Goal: Transaction & Acquisition: Book appointment/travel/reservation

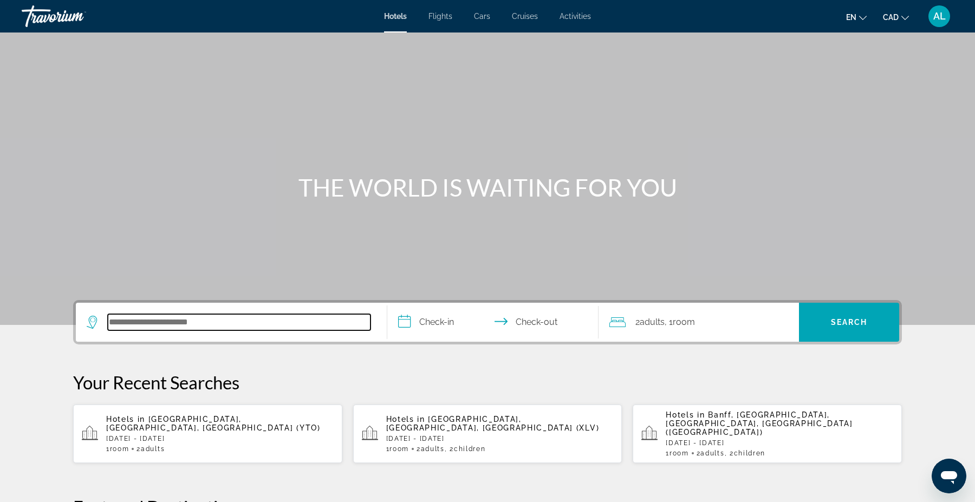
click at [137, 318] on input "Search hotel destination" at bounding box center [239, 322] width 263 height 16
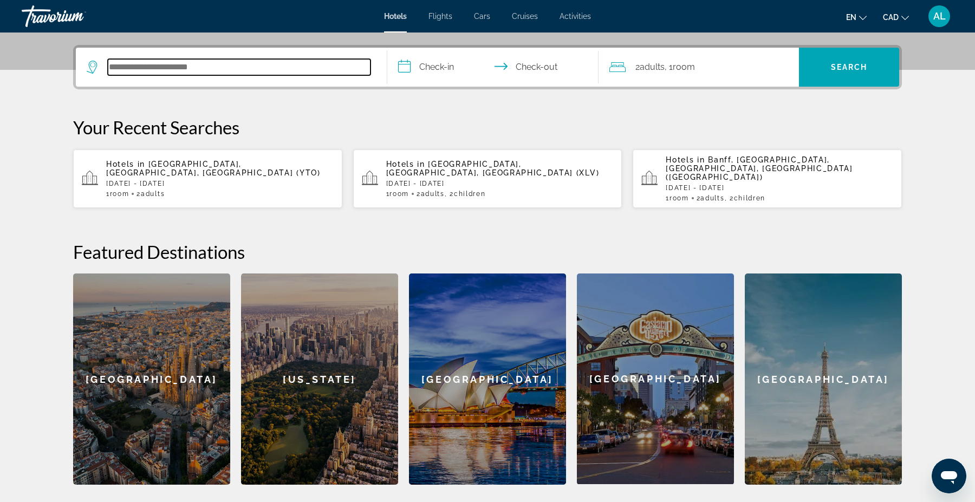
scroll to position [264, 0]
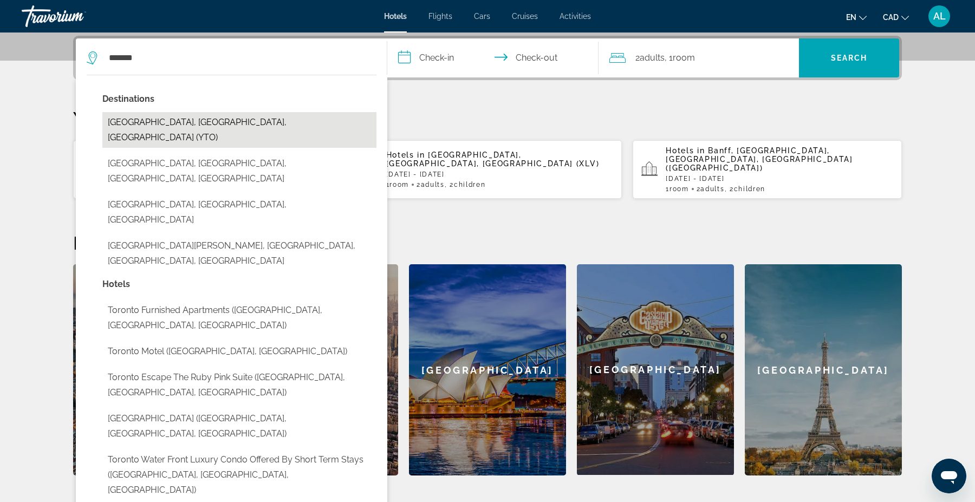
click at [152, 118] on button "[GEOGRAPHIC_DATA], [GEOGRAPHIC_DATA], [GEOGRAPHIC_DATA] (YTO)" at bounding box center [239, 130] width 274 height 36
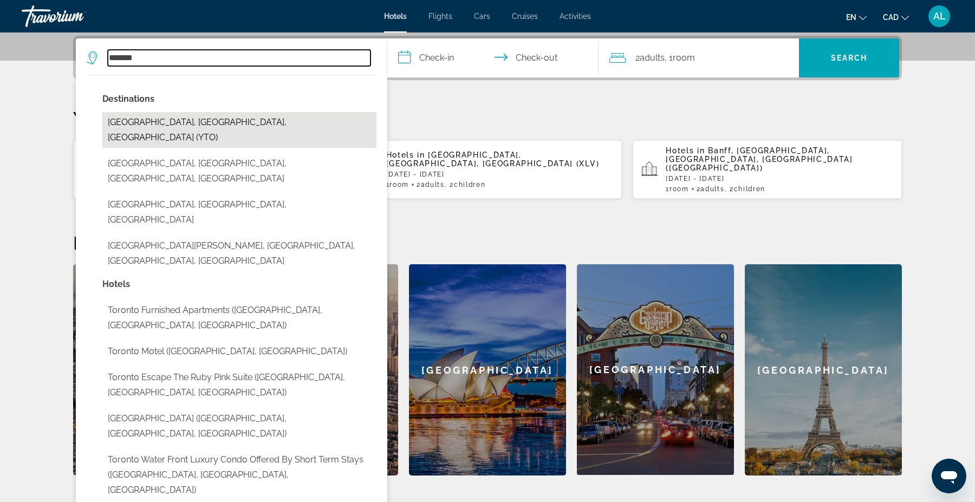
type input "**********"
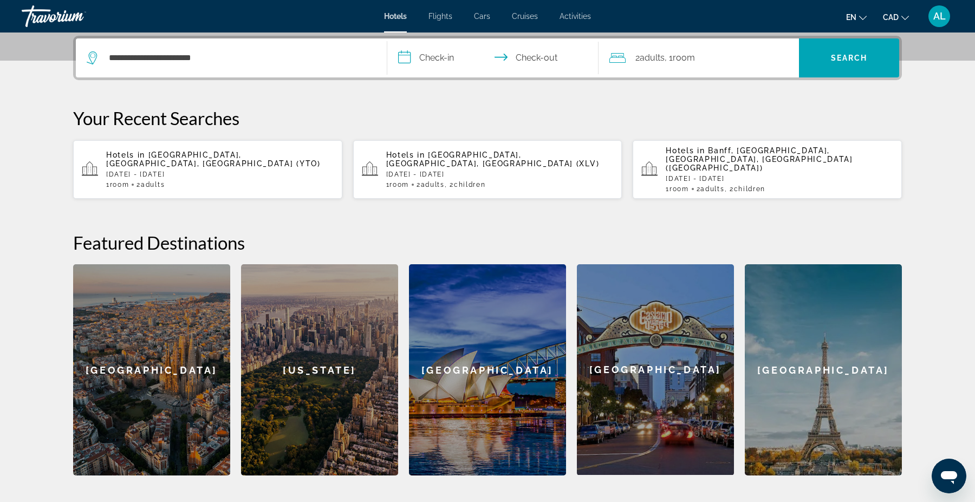
click at [437, 59] on input "**********" at bounding box center [495, 59] width 216 height 42
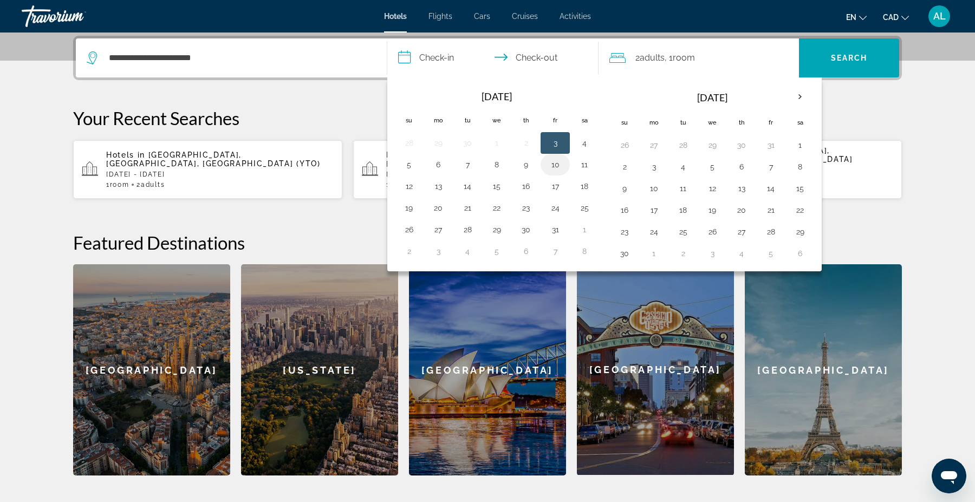
click at [554, 165] on button "10" at bounding box center [555, 164] width 17 height 15
click at [408, 187] on button "12" at bounding box center [408, 186] width 17 height 15
type input "**********"
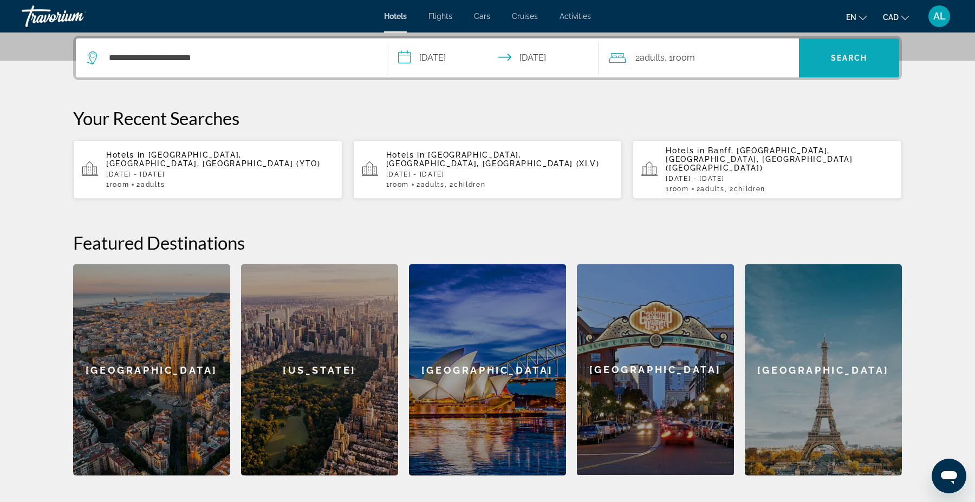
click at [846, 63] on span "Search" at bounding box center [849, 58] width 100 height 26
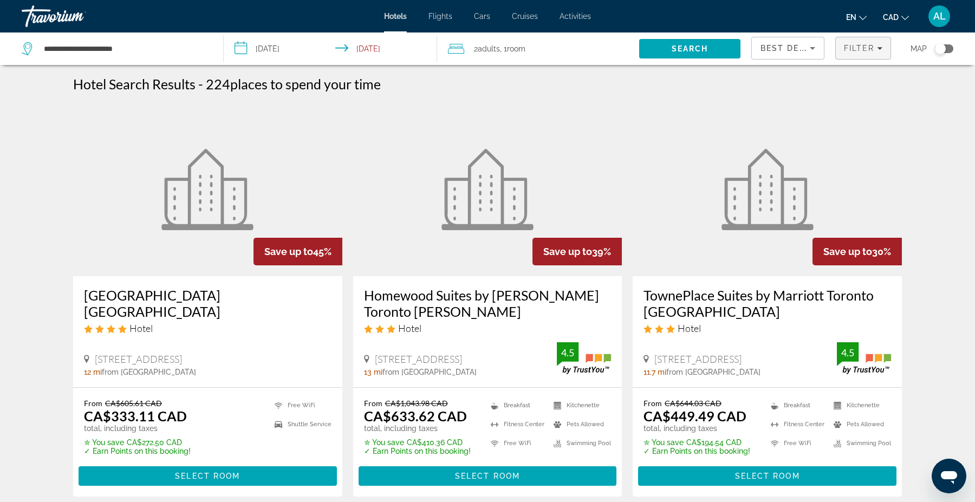
click at [846, 53] on span "Filters" at bounding box center [863, 48] width 55 height 26
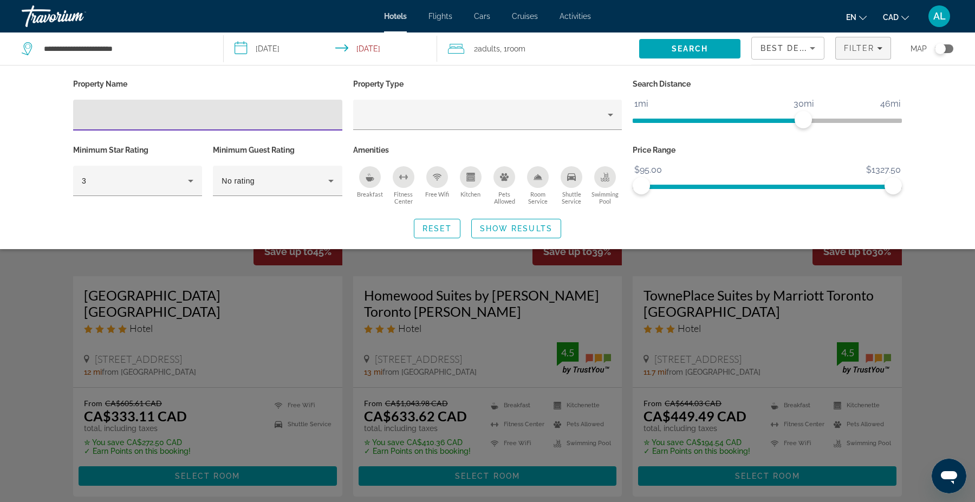
click at [371, 177] on icon "Breakfast" at bounding box center [370, 179] width 8 height 4
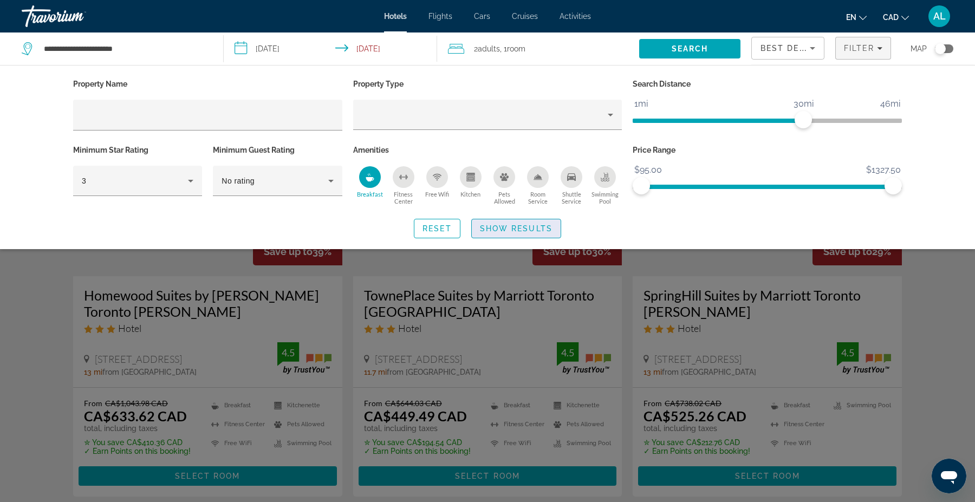
click at [480, 226] on span "Show Results" at bounding box center [516, 228] width 73 height 9
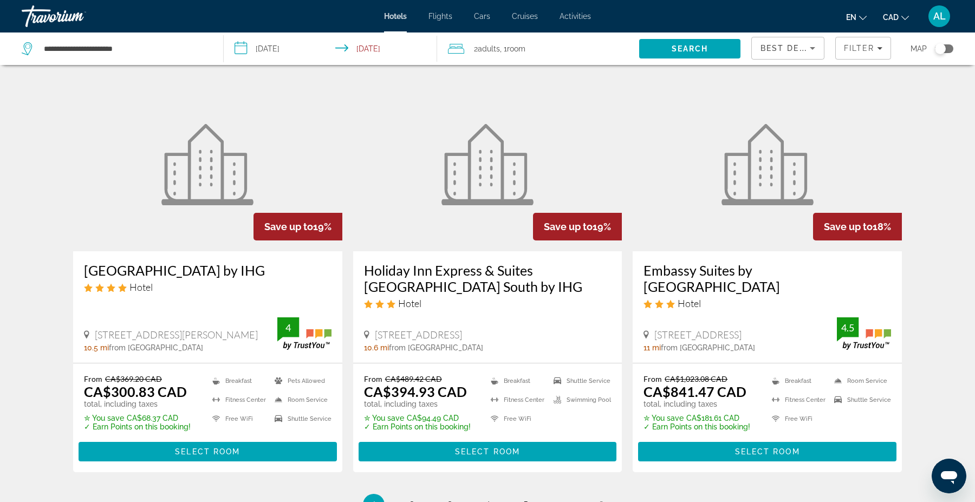
scroll to position [1292, 0]
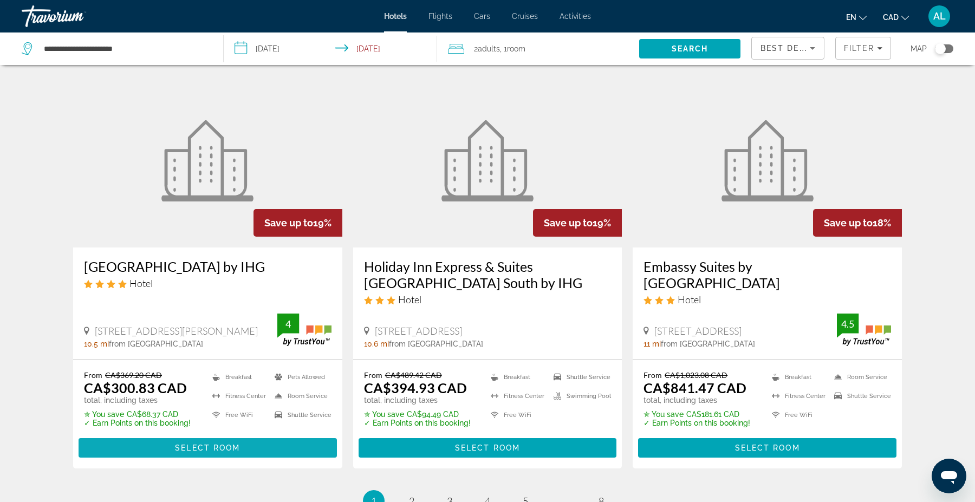
click at [216, 444] on span "Select Room" at bounding box center [207, 448] width 65 height 9
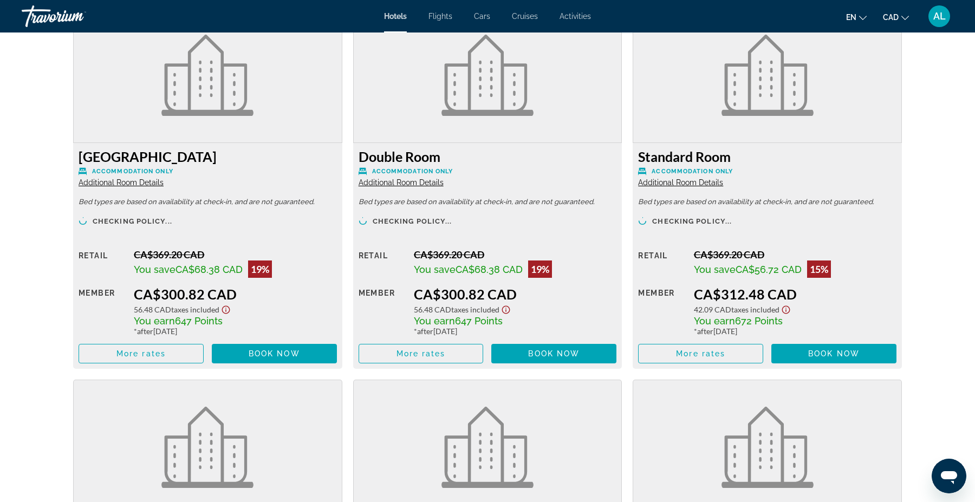
scroll to position [1503, 0]
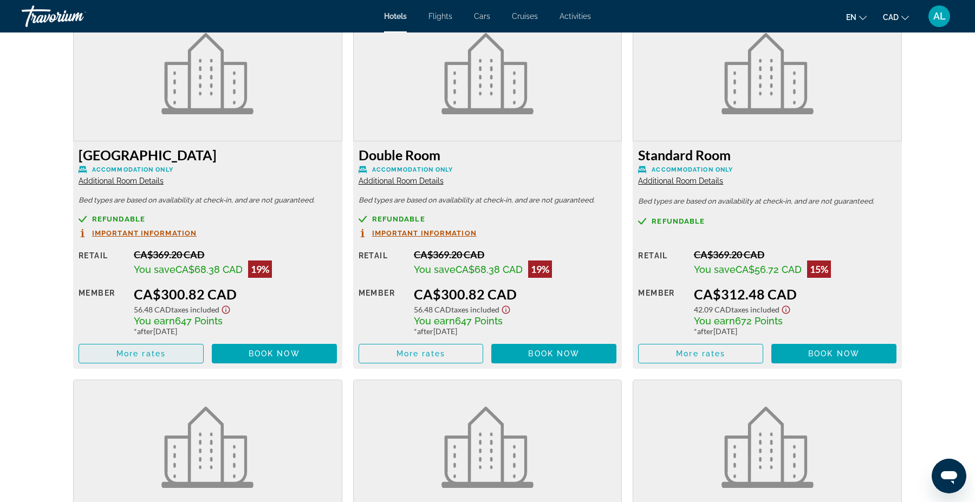
click at [140, 353] on span "More rates" at bounding box center [140, 353] width 49 height 9
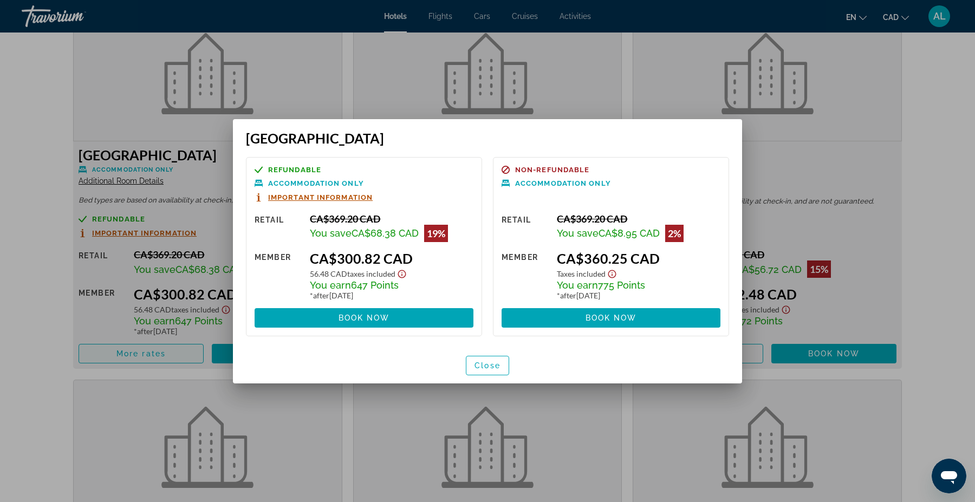
scroll to position [0, 0]
click at [490, 365] on span "Close" at bounding box center [488, 365] width 26 height 9
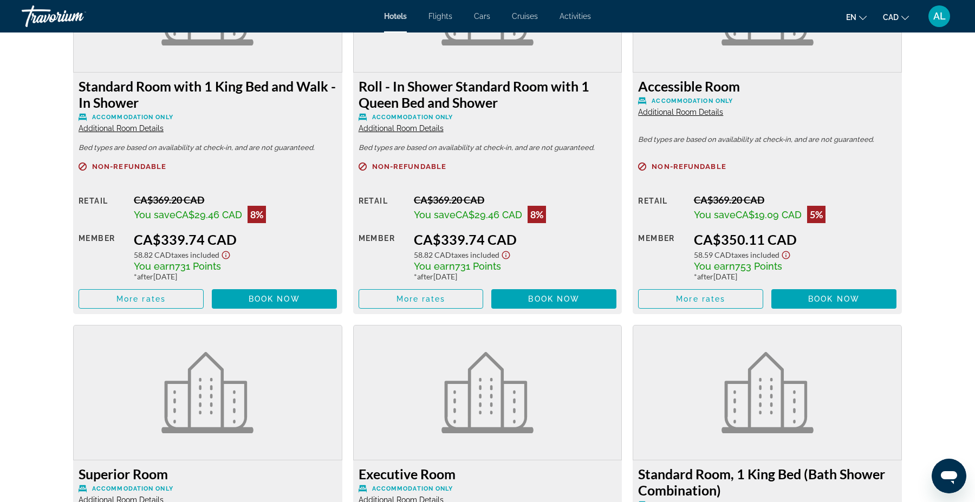
scroll to position [1945, 0]
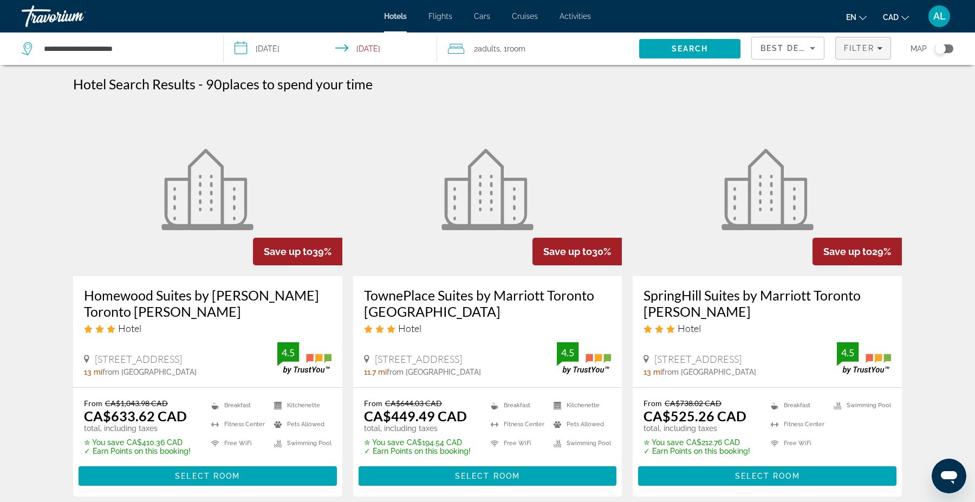
click at [871, 47] on span "Filter" at bounding box center [859, 48] width 31 height 9
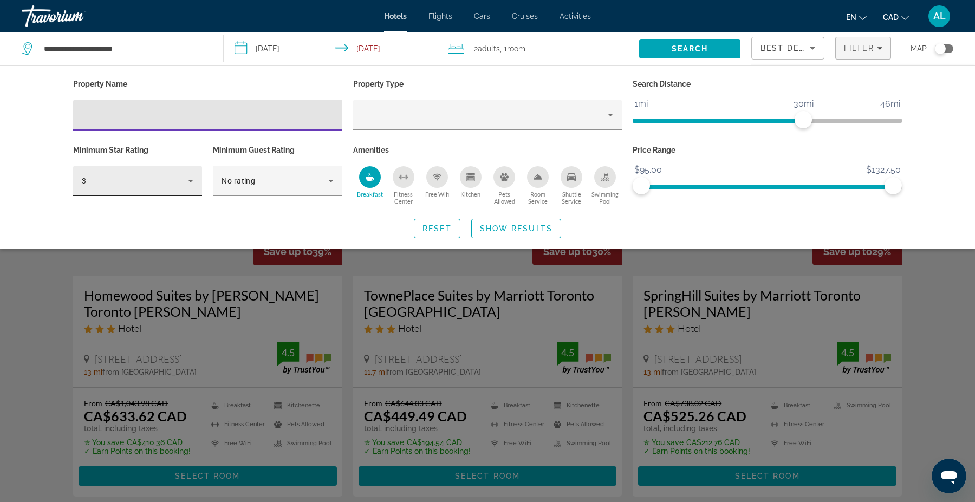
click at [145, 192] on div "3" at bounding box center [138, 181] width 112 height 30
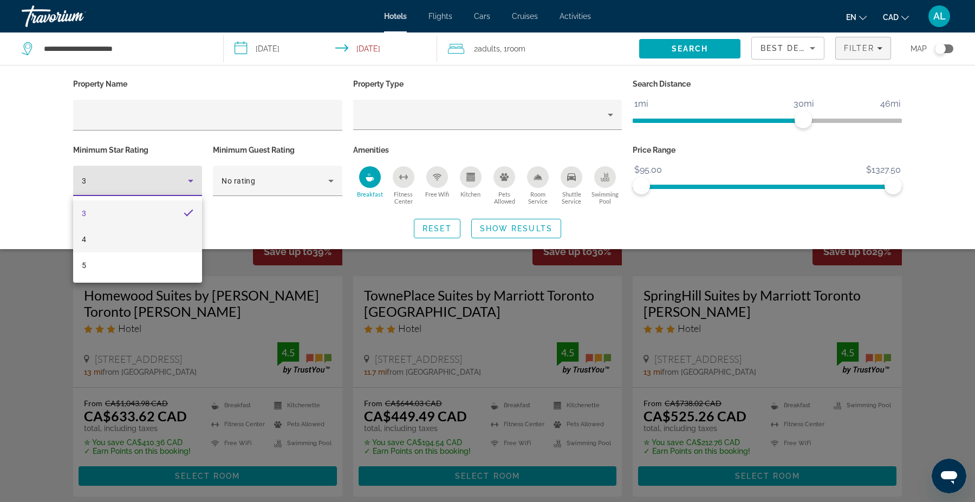
click at [112, 234] on mat-option "4" at bounding box center [137, 239] width 129 height 26
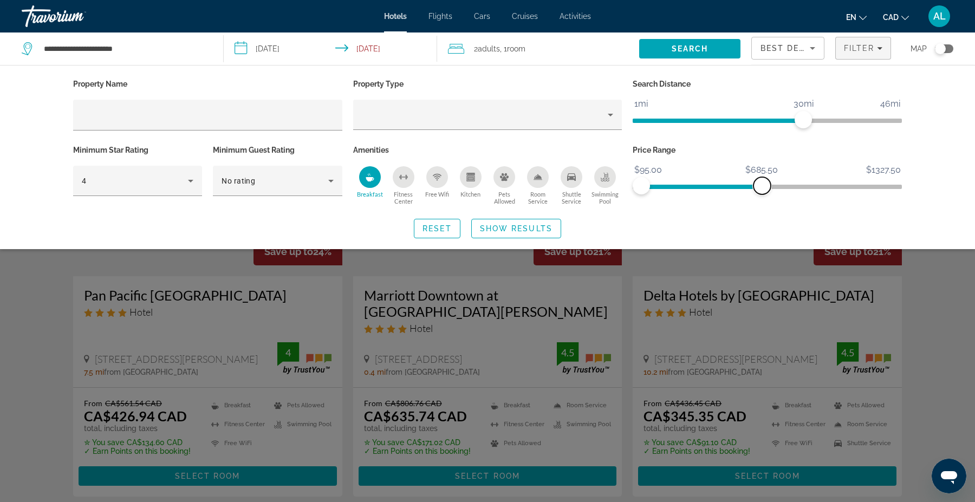
drag, startPoint x: 892, startPoint y: 185, endPoint x: 762, endPoint y: 186, distance: 130.6
click at [762, 186] on span "ngx-slider-max" at bounding box center [762, 185] width 17 height 17
drag, startPoint x: 802, startPoint y: 117, endPoint x: 743, endPoint y: 122, distance: 59.3
click at [743, 122] on span "ngx-slider" at bounding box center [742, 119] width 17 height 17
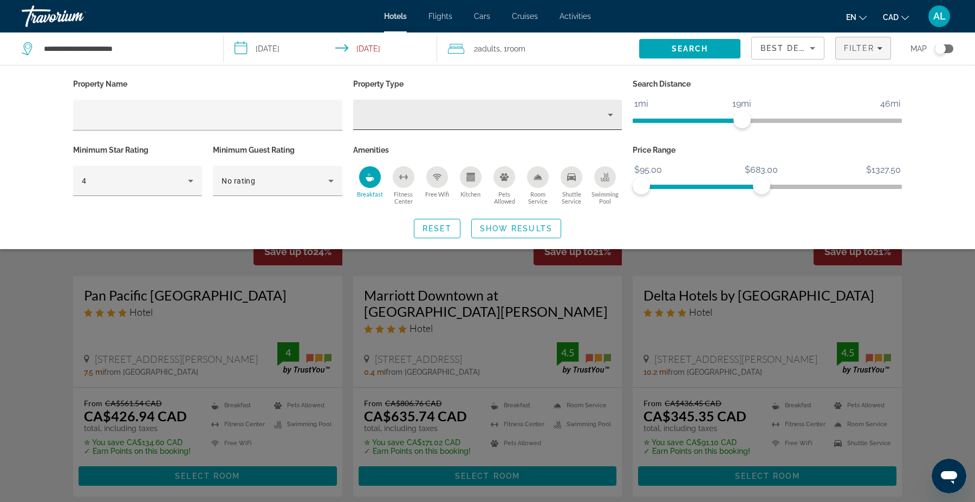
click at [606, 109] on icon "Property type" at bounding box center [610, 114] width 13 height 13
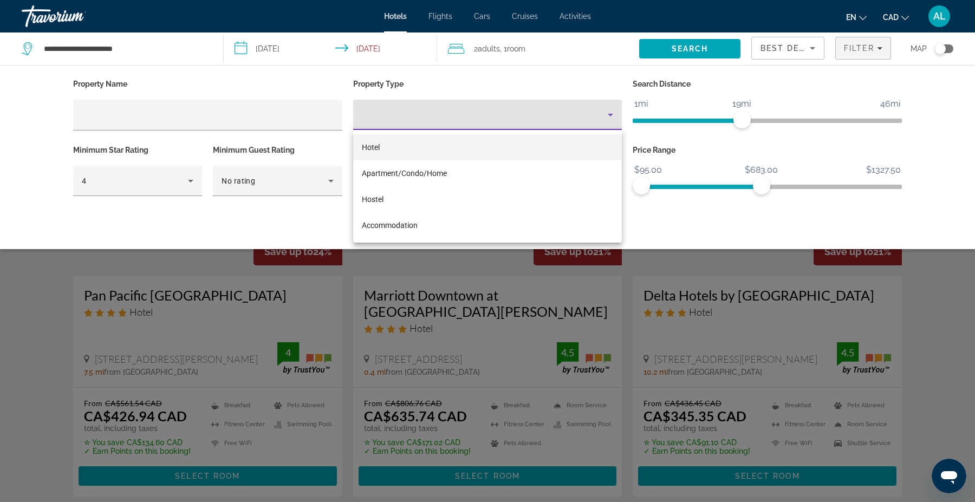
click at [377, 148] on span "Hotel" at bounding box center [371, 147] width 18 height 9
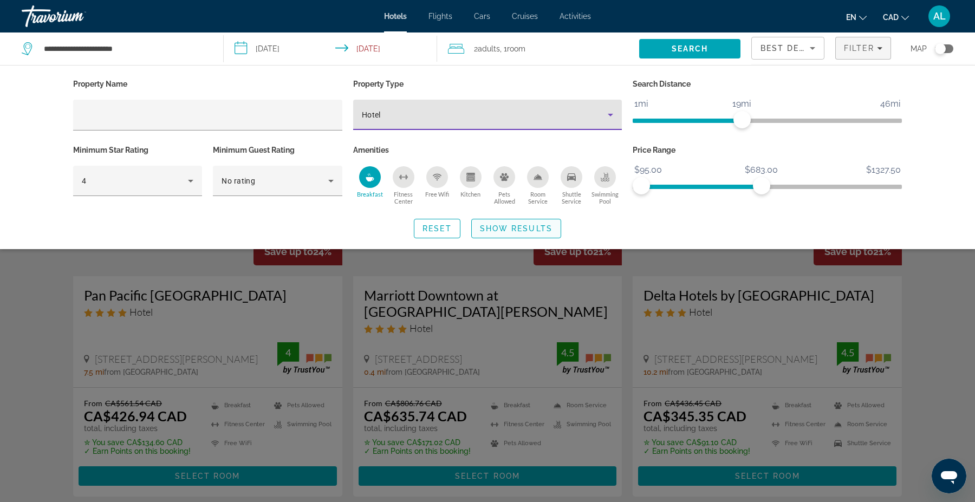
click at [497, 222] on span "Search widget" at bounding box center [516, 229] width 89 height 26
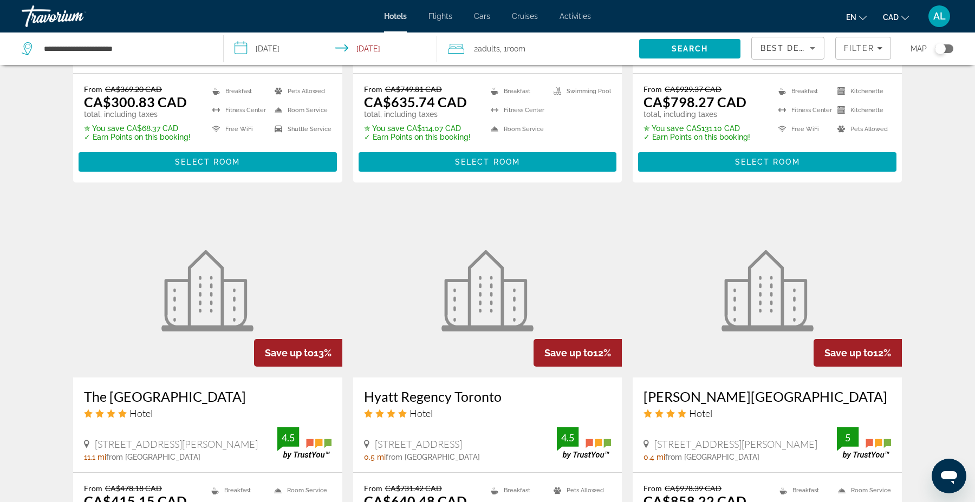
scroll to position [748, 0]
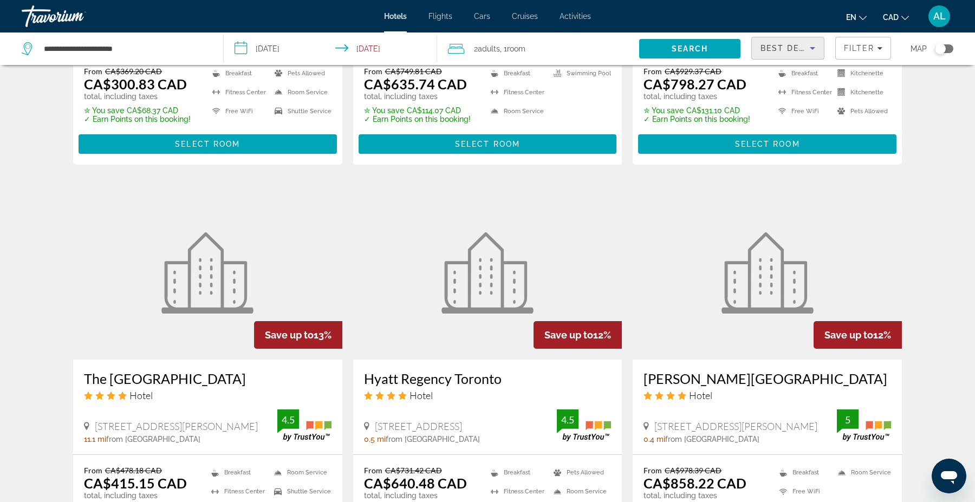
click at [783, 52] on span "Best Deals" at bounding box center [789, 48] width 56 height 9
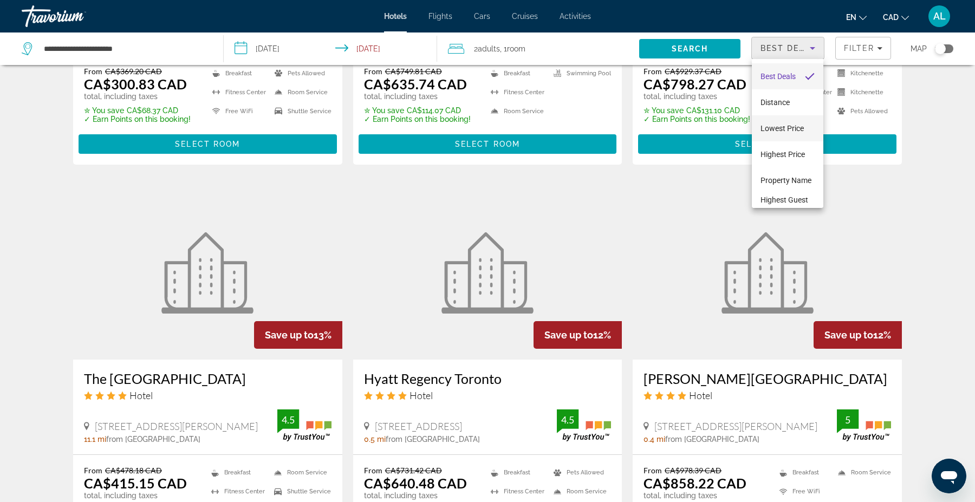
click at [781, 136] on mat-option "Lowest Price" at bounding box center [788, 128] width 72 height 26
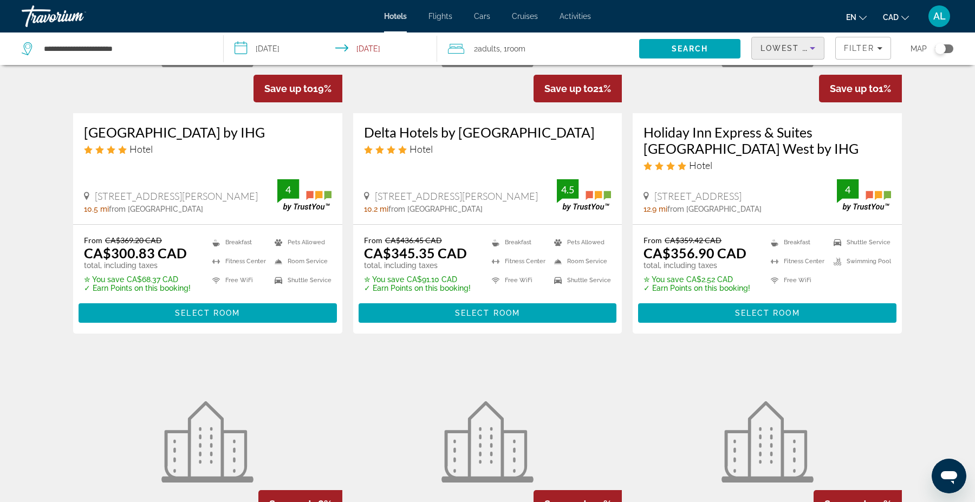
scroll to position [164, 0]
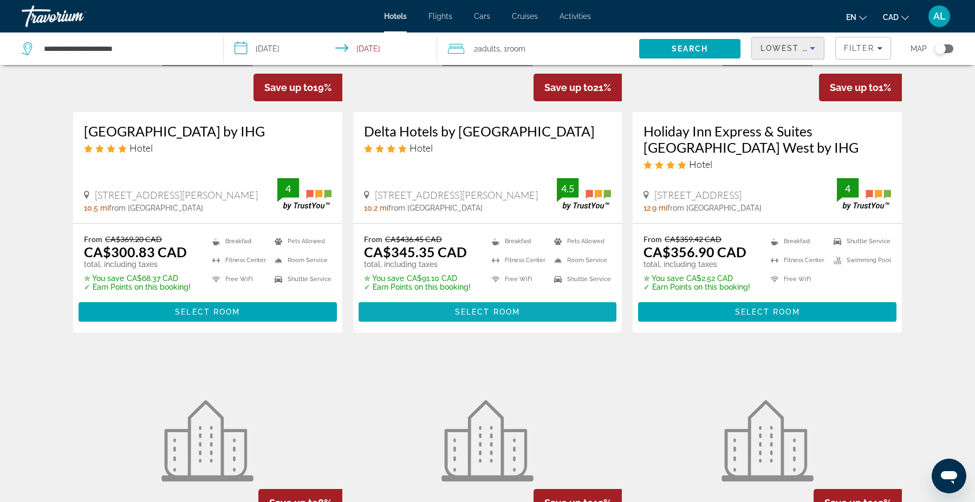
click at [474, 308] on span "Select Room" at bounding box center [487, 312] width 65 height 9
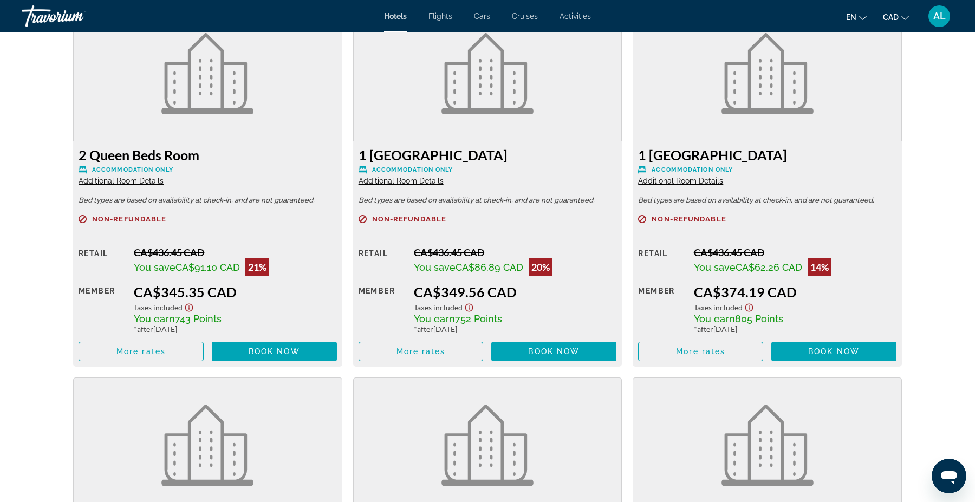
scroll to position [1512, 0]
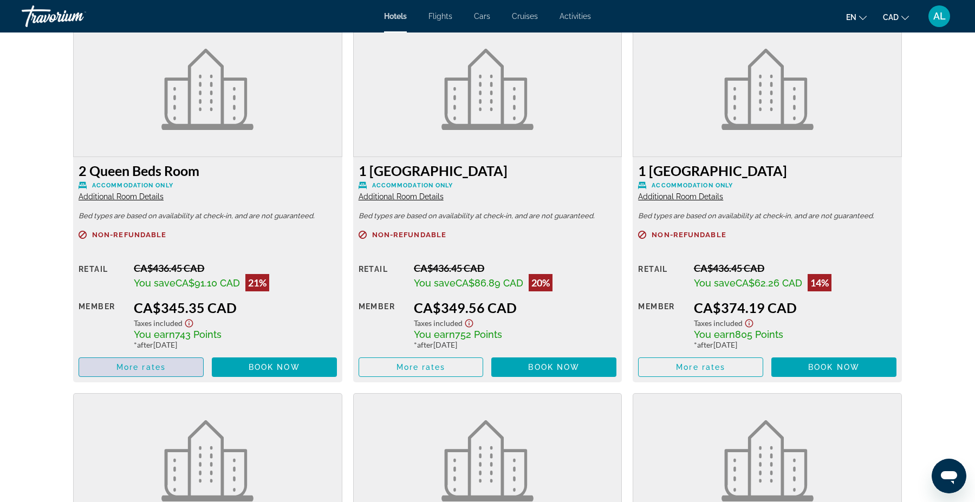
click at [160, 370] on span "More rates" at bounding box center [140, 367] width 49 height 9
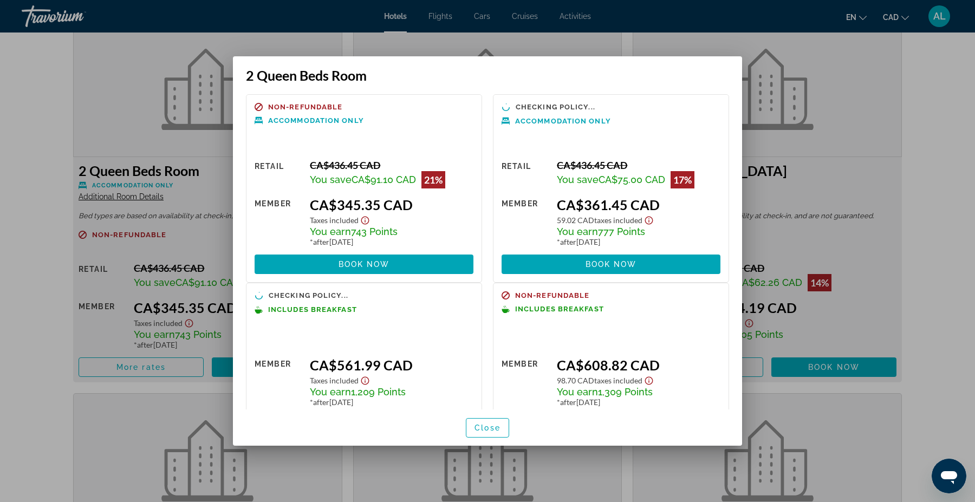
scroll to position [48, 0]
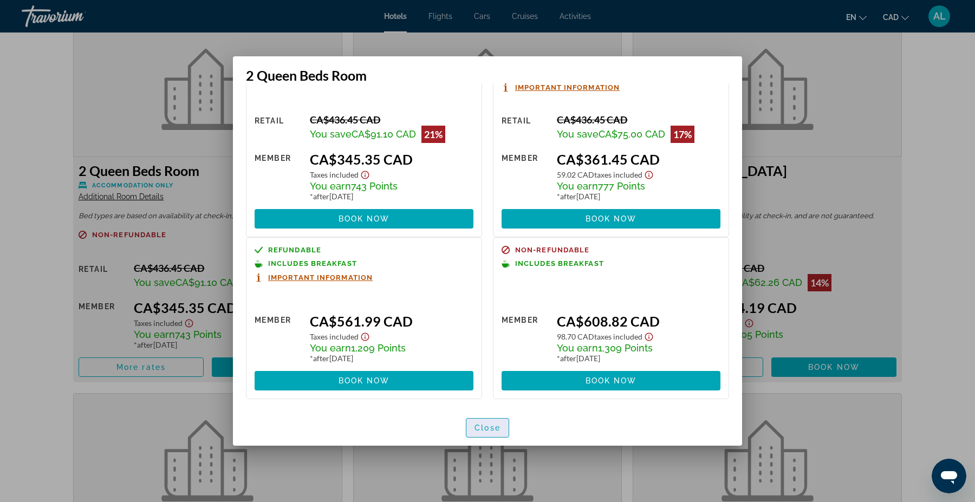
click at [495, 435] on span "button" at bounding box center [487, 428] width 42 height 26
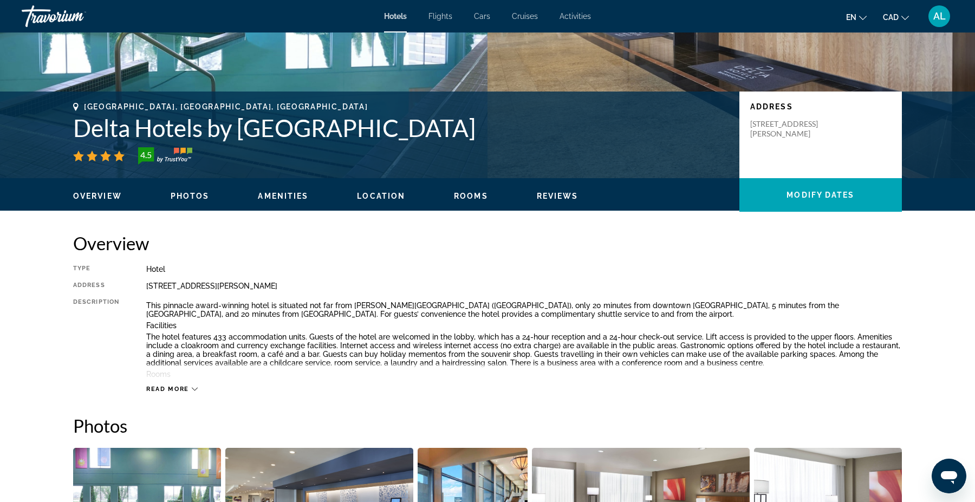
scroll to position [0, 0]
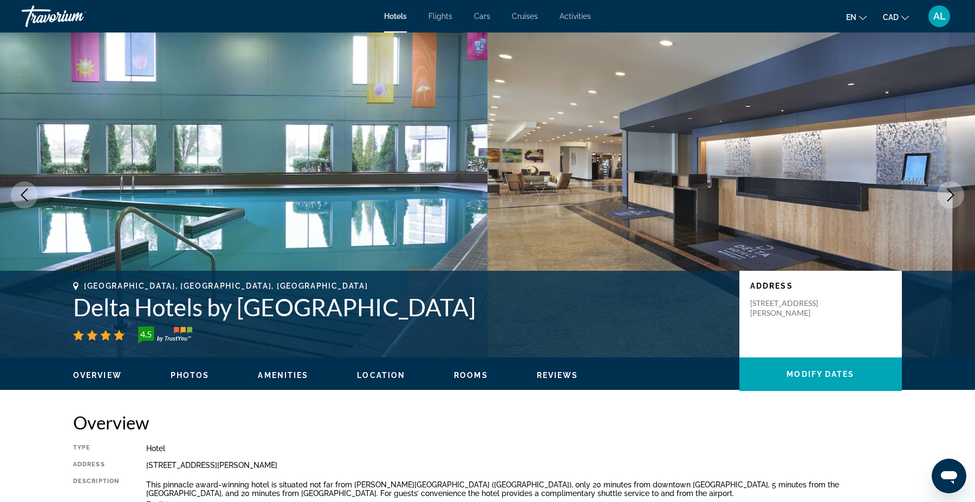
drag, startPoint x: 727, startPoint y: 315, endPoint x: 63, endPoint y: 307, distance: 663.2
click at [63, 307] on div "[GEOGRAPHIC_DATA], [GEOGRAPHIC_DATA], [GEOGRAPHIC_DATA] Delta Hotels by [GEOGRA…" at bounding box center [487, 314] width 872 height 65
copy h1 "Delta Hotels by [GEOGRAPHIC_DATA]"
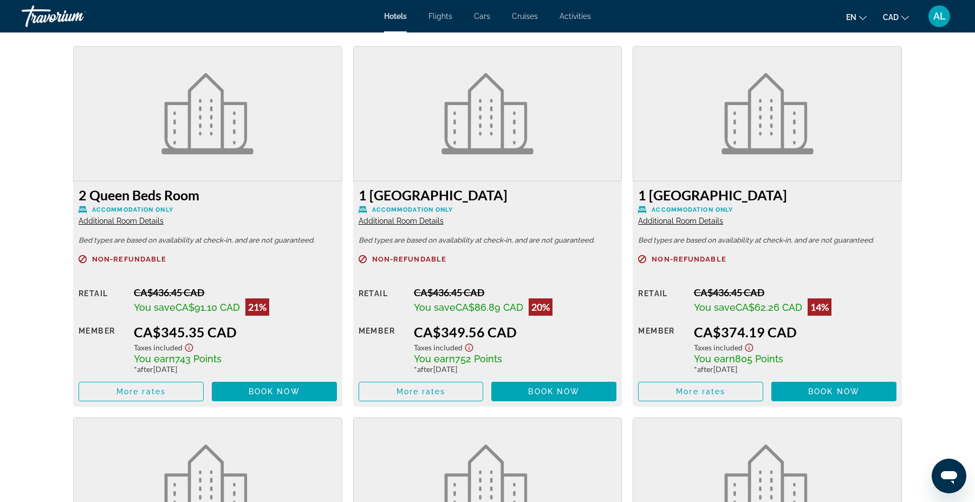
scroll to position [1488, 0]
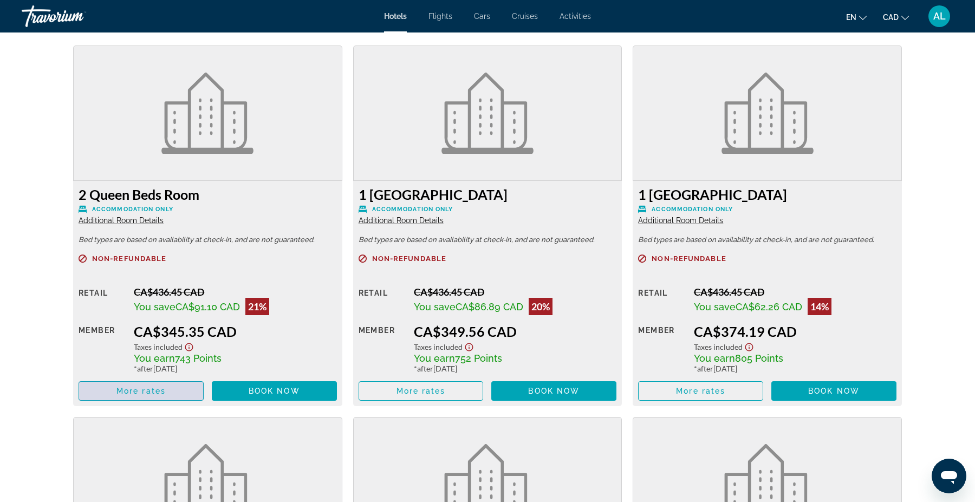
click at [112, 394] on span "Main content" at bounding box center [141, 391] width 124 height 26
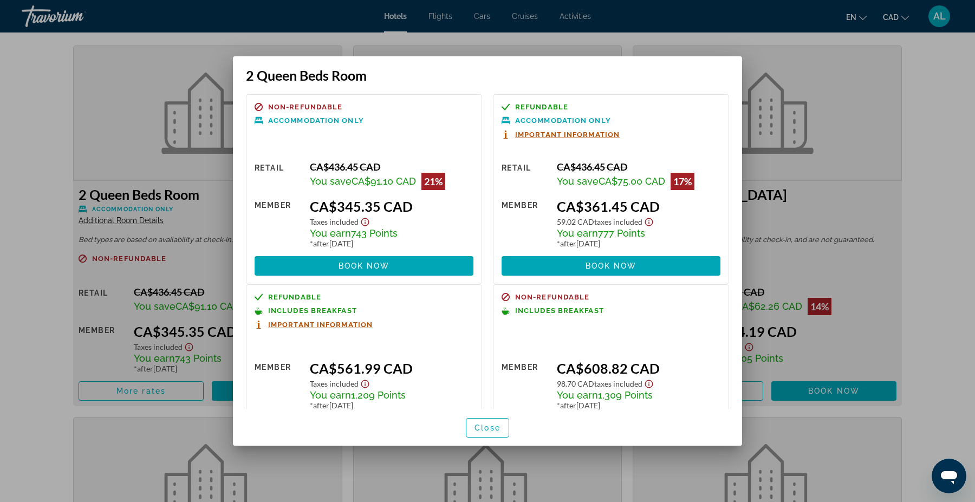
click at [13, 189] on div at bounding box center [487, 251] width 975 height 502
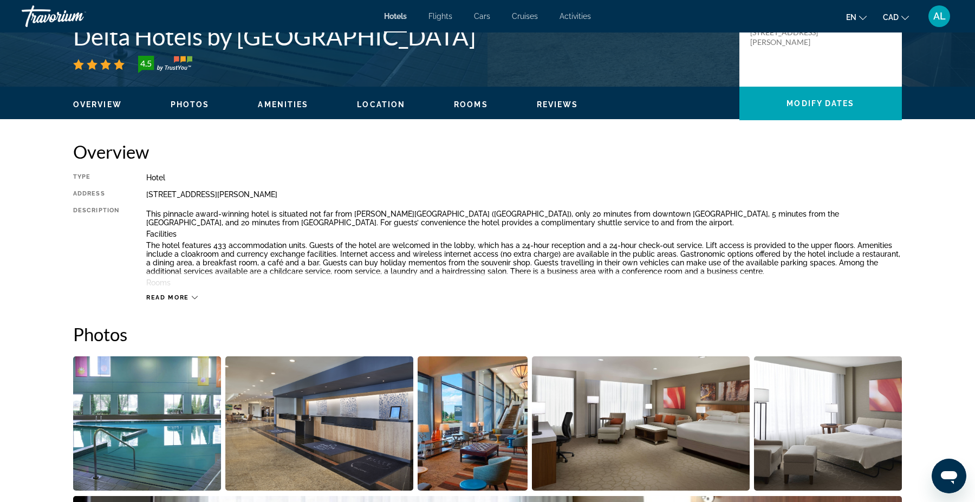
scroll to position [247, 0]
